Goal: Book appointment/travel/reservation

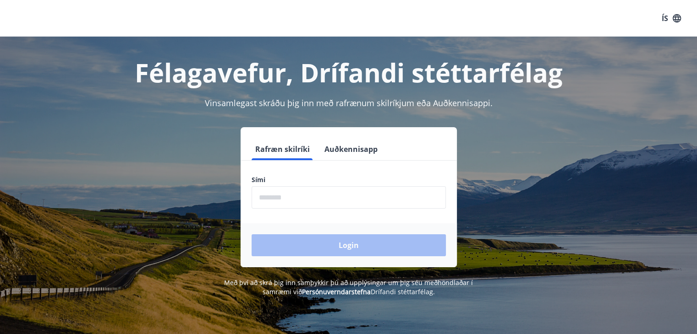
click at [313, 195] on input "phone" at bounding box center [349, 197] width 194 height 22
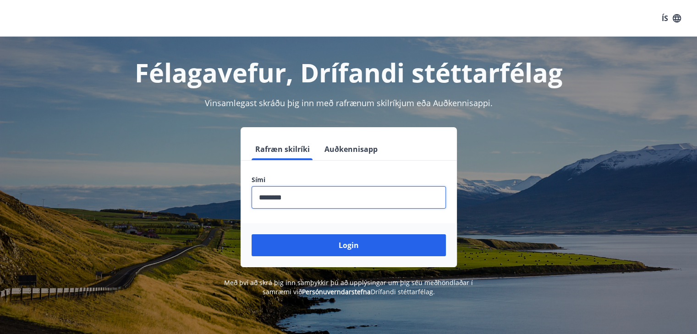
type input "********"
click at [252, 235] on button "Login" at bounding box center [349, 246] width 194 height 22
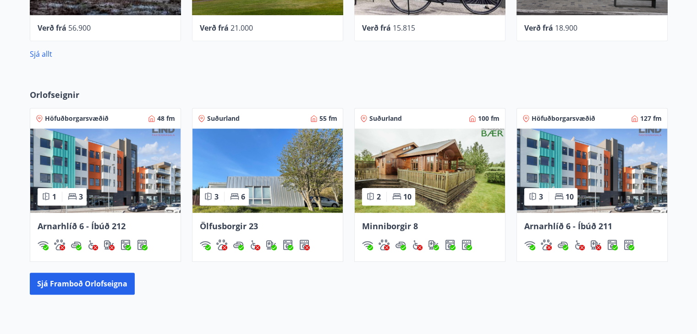
scroll to position [546, 0]
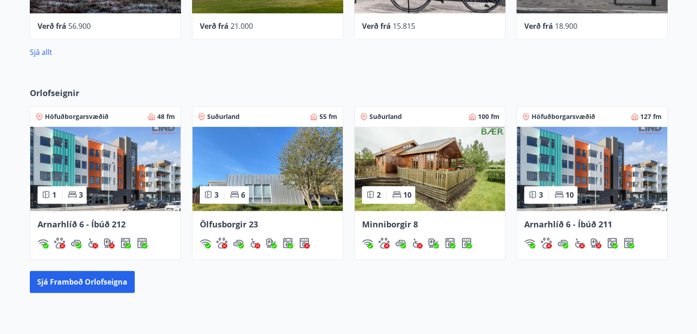
click at [592, 175] on img at bounding box center [592, 169] width 150 height 84
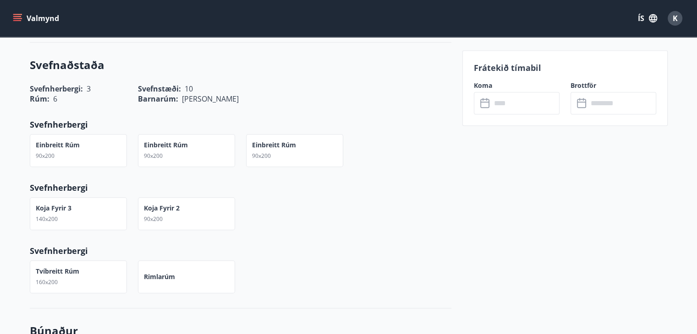
scroll to position [300, 0]
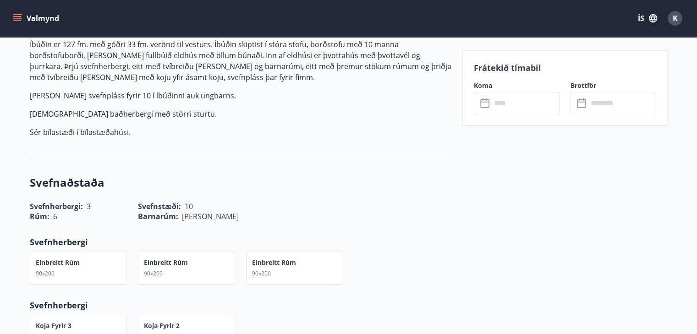
click at [526, 101] on input "text" at bounding box center [525, 103] width 68 height 22
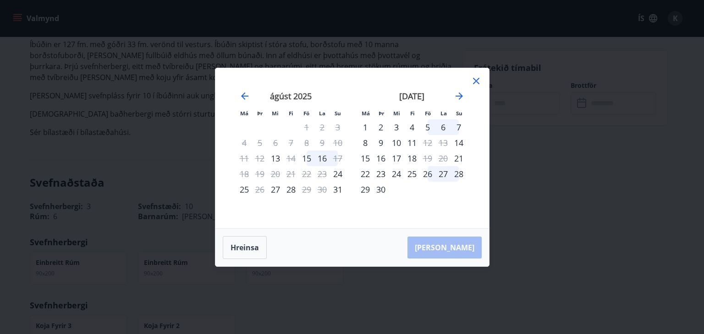
click at [479, 82] on icon at bounding box center [476, 81] width 11 height 11
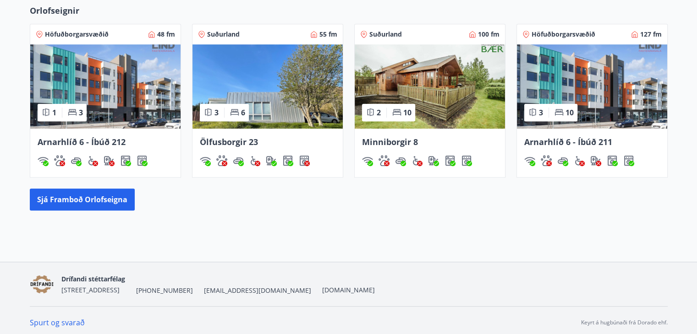
scroll to position [631, 0]
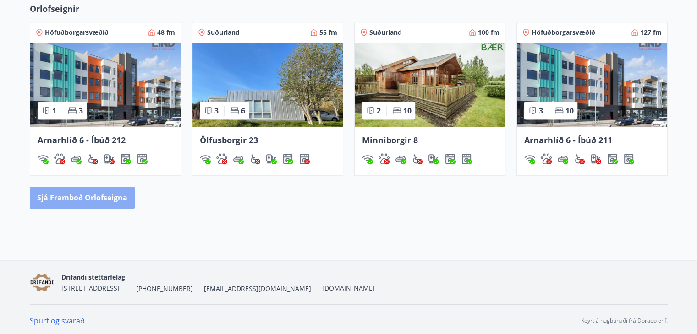
click at [117, 194] on button "Sjá framboð orlofseigna" at bounding box center [82, 198] width 105 height 22
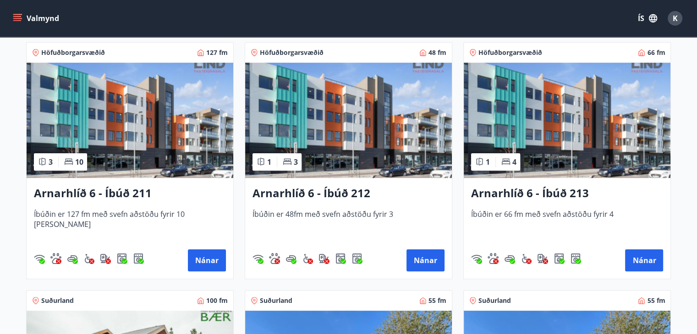
scroll to position [183, 0]
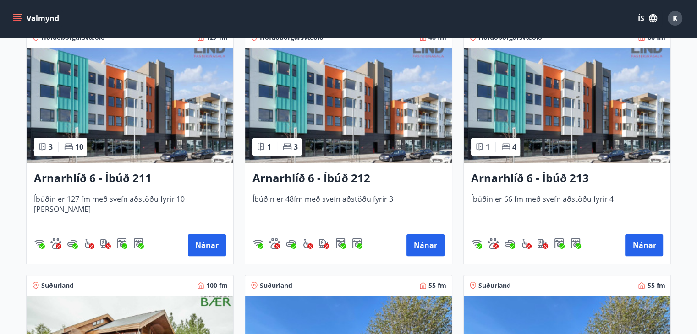
click at [581, 131] on img at bounding box center [567, 105] width 207 height 115
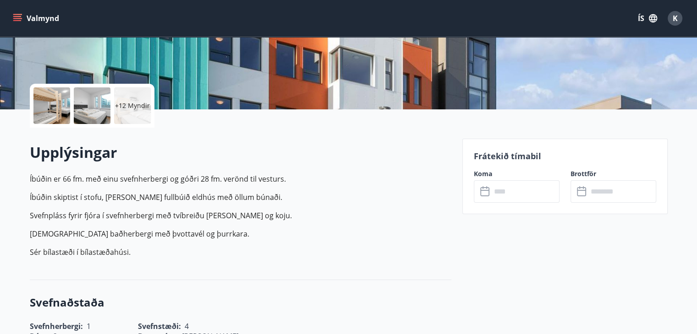
scroll to position [159, 0]
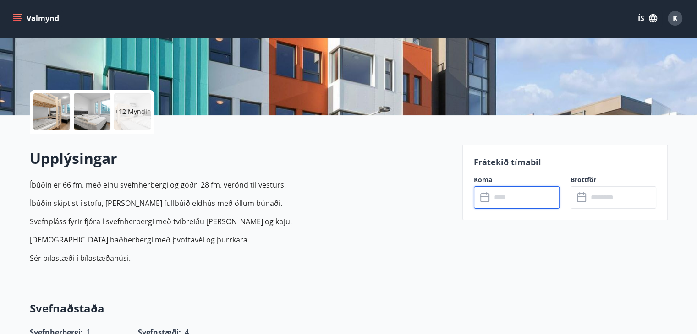
click at [531, 197] on input "text" at bounding box center [525, 197] width 68 height 22
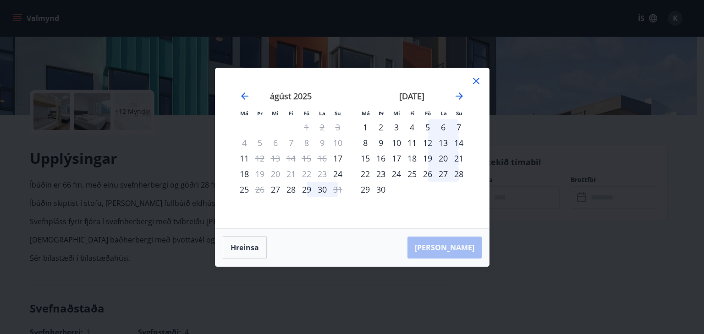
click at [477, 84] on icon at bounding box center [476, 81] width 11 height 11
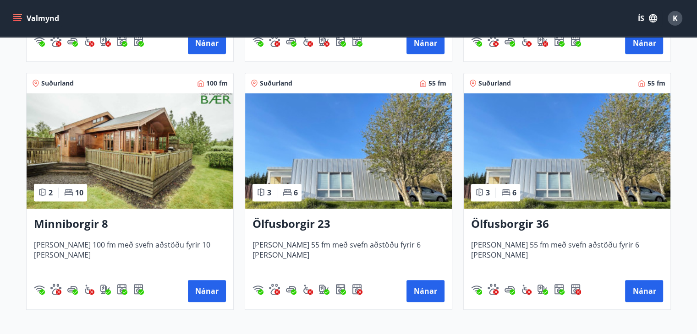
scroll to position [380, 0]
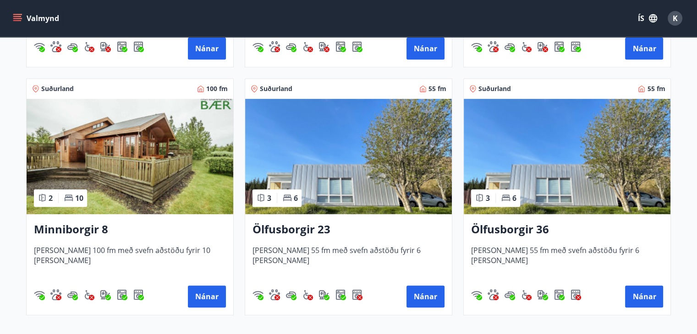
click at [369, 177] on img at bounding box center [348, 156] width 207 height 115
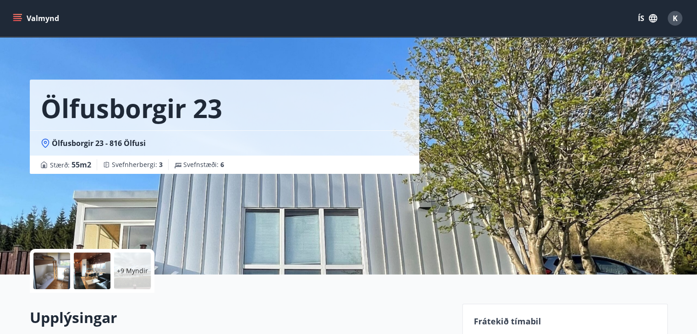
scroll to position [149, 0]
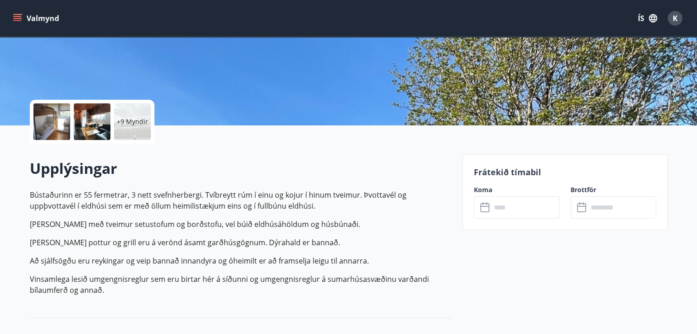
click at [522, 204] on input "text" at bounding box center [525, 208] width 68 height 22
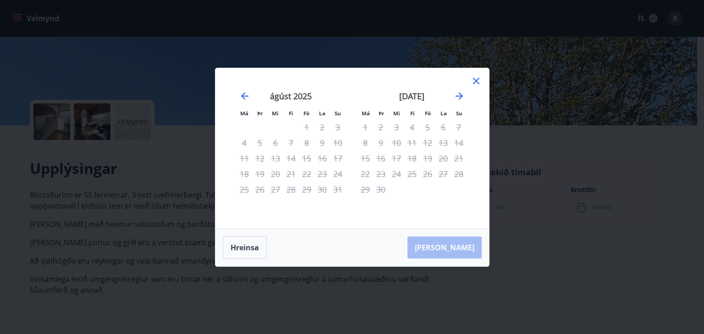
click at [478, 81] on icon at bounding box center [476, 81] width 11 height 11
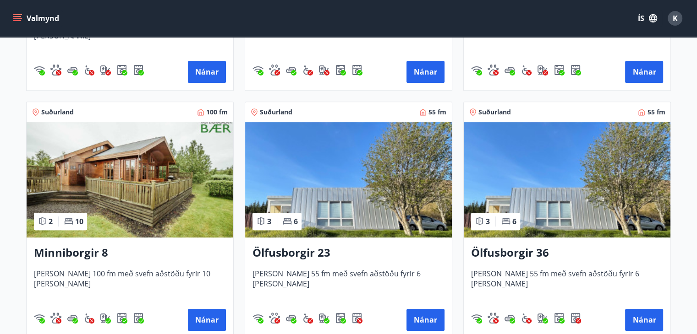
scroll to position [366, 0]
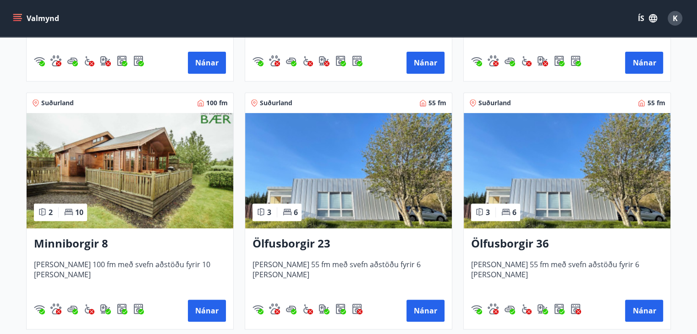
click at [557, 206] on img at bounding box center [567, 170] width 207 height 115
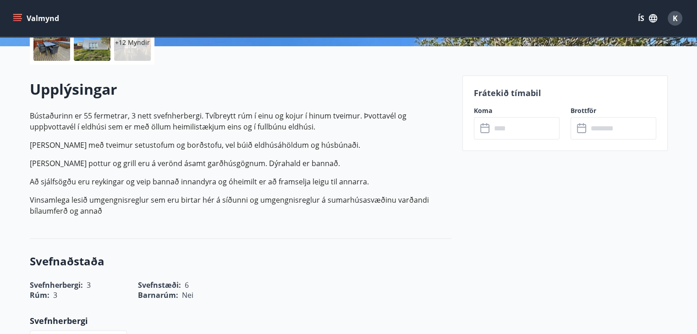
scroll to position [233, 0]
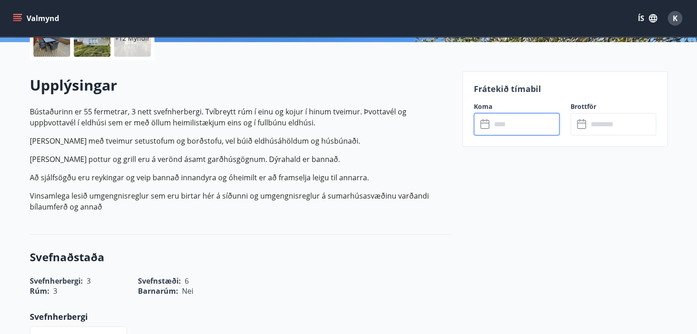
click at [524, 128] on input "text" at bounding box center [525, 124] width 68 height 22
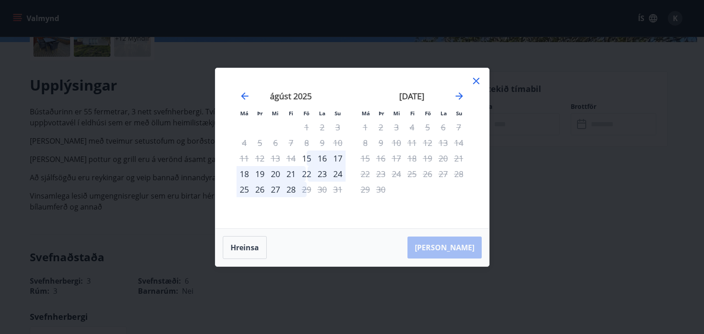
click at [308, 173] on div "22" at bounding box center [307, 174] width 16 height 16
click at [336, 172] on div "24" at bounding box center [338, 174] width 16 height 16
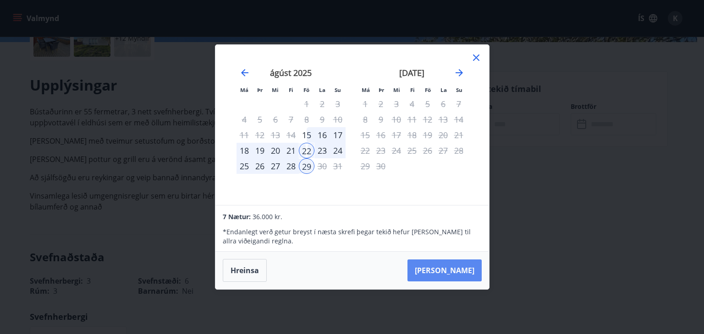
click at [457, 270] on button "Taka Frá" at bounding box center [444, 271] width 74 height 22
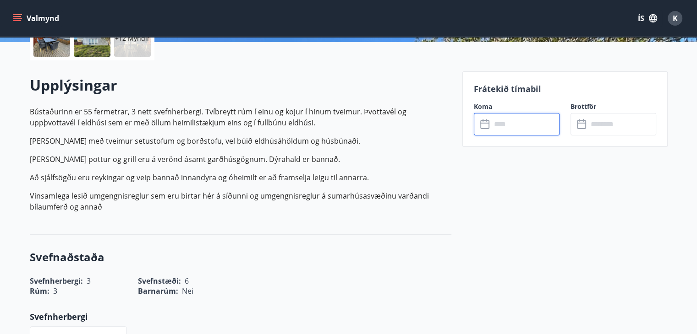
type input "******"
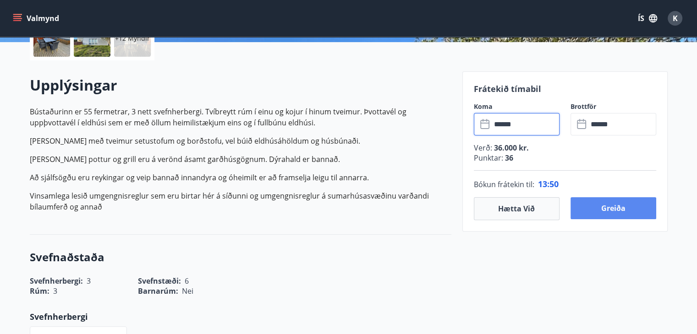
click at [611, 209] on button "Greiða" at bounding box center [613, 208] width 86 height 22
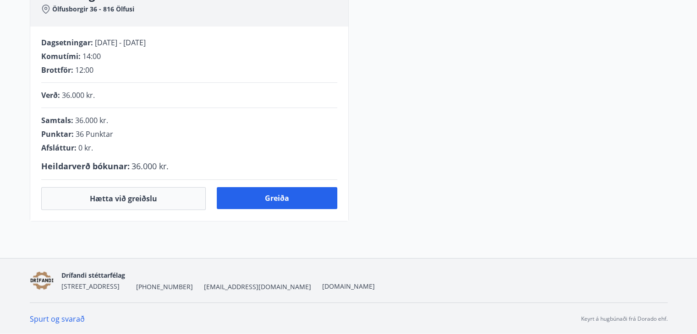
scroll to position [233, 0]
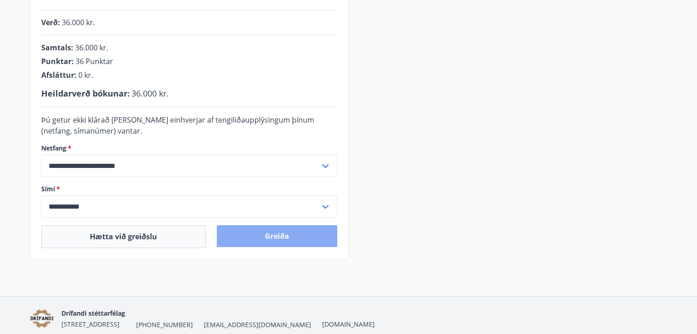
click at [277, 237] on button "Greiða" at bounding box center [277, 236] width 121 height 22
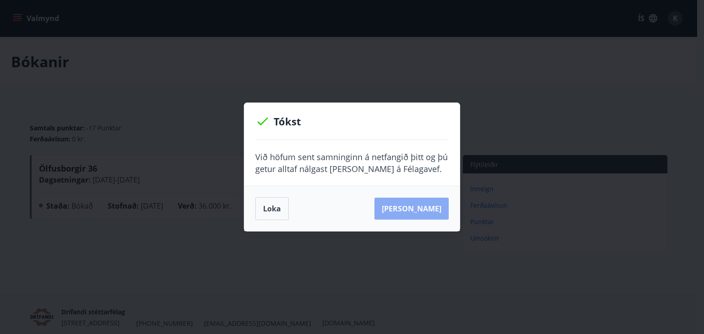
click at [434, 211] on button "[PERSON_NAME]" at bounding box center [411, 209] width 74 height 22
click at [414, 209] on button "[PERSON_NAME]" at bounding box center [411, 209] width 74 height 22
